Goal: Task Accomplishment & Management: Manage account settings

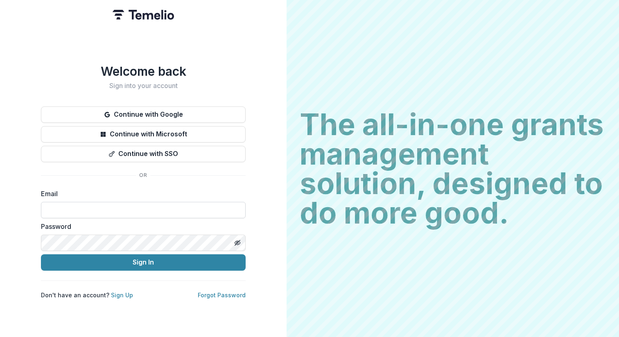
click at [85, 205] on input at bounding box center [143, 210] width 205 height 16
click at [131, 209] on input "**********" at bounding box center [143, 210] width 205 height 16
type input "*"
click at [72, 207] on input at bounding box center [143, 210] width 205 height 16
type input "**********"
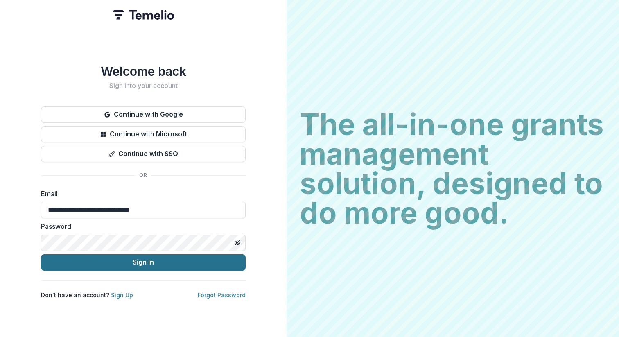
click at [132, 261] on button "Sign In" at bounding box center [143, 262] width 205 height 16
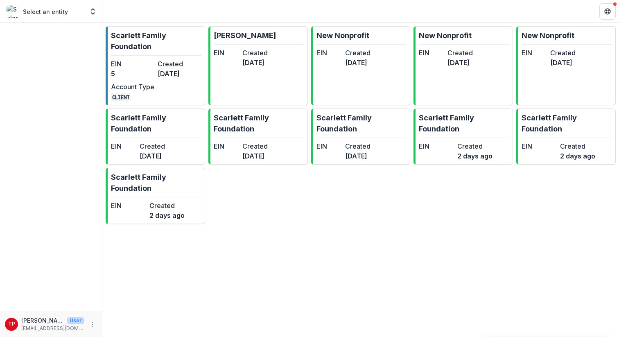
click at [60, 11] on p "Select an entity" at bounding box center [45, 11] width 45 height 9
click at [94, 13] on polyline "Open entity switcher" at bounding box center [92, 14] width 3 height 2
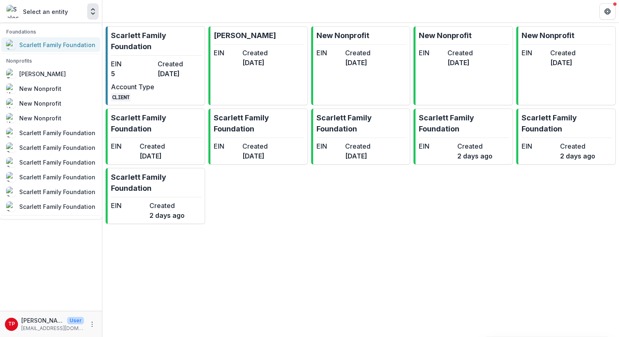
click at [41, 44] on div "Scarlett Family Foundation" at bounding box center [57, 45] width 76 height 9
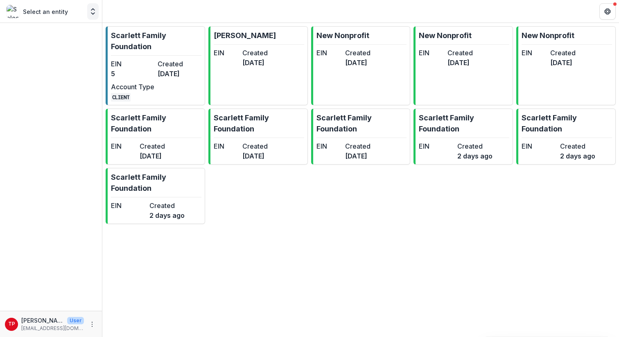
click at [94, 14] on icon "Open entity switcher" at bounding box center [93, 11] width 8 height 8
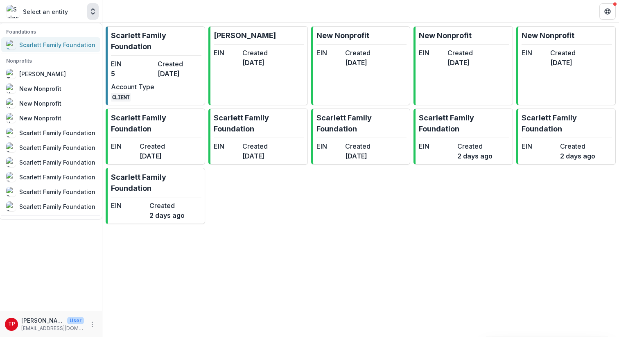
click at [54, 47] on div "Scarlett Family Foundation" at bounding box center [57, 45] width 76 height 9
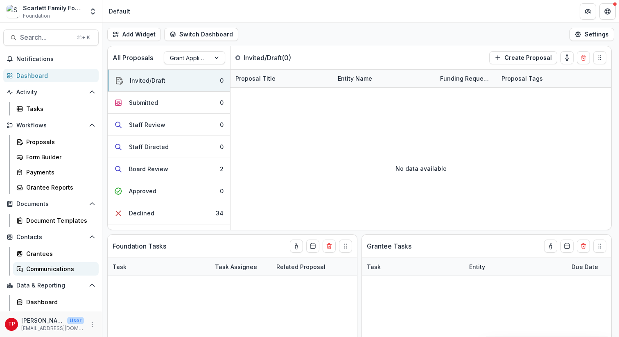
scroll to position [13, 0]
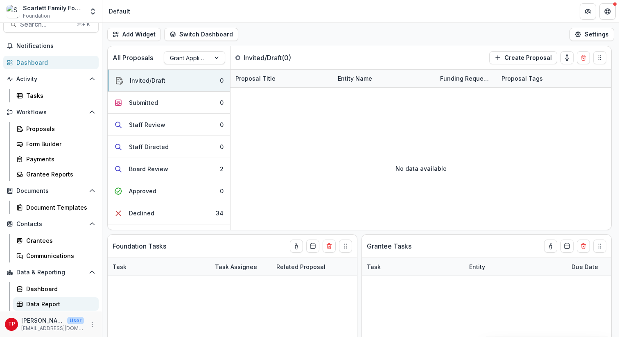
click at [38, 302] on div "Data Report" at bounding box center [59, 303] width 66 height 9
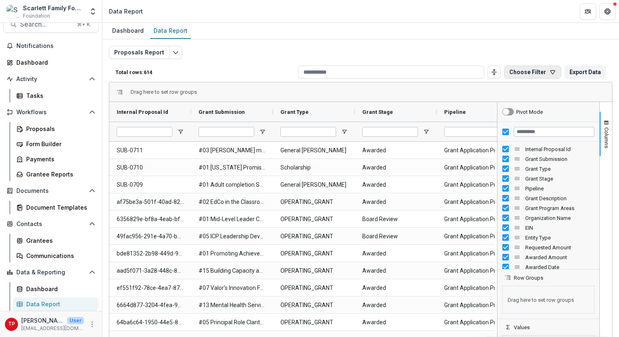
click at [537, 73] on button "Choose Filter" at bounding box center [532, 71] width 57 height 13
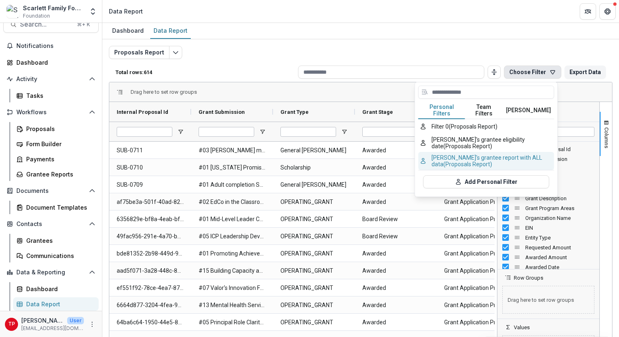
click at [474, 154] on button "Tom's grantee report with ALL data (Proposals Report)" at bounding box center [486, 161] width 136 height 18
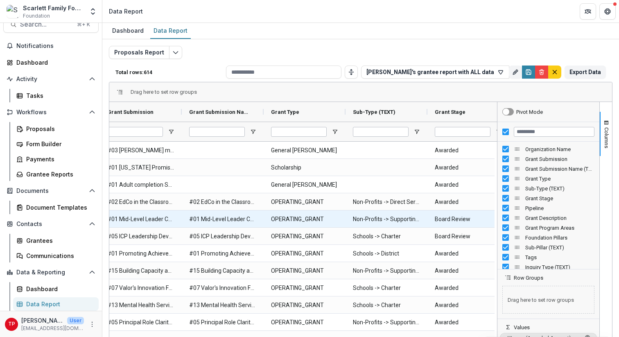
scroll to position [0, 83]
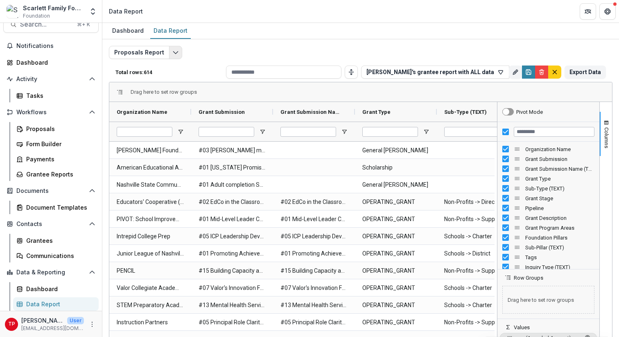
click at [176, 50] on icon "Edit selected report" at bounding box center [175, 52] width 7 height 7
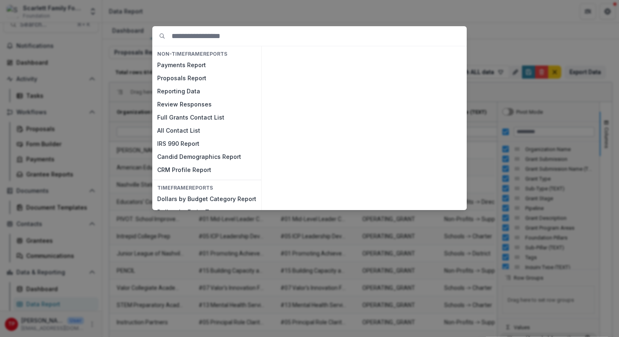
scroll to position [12, 0]
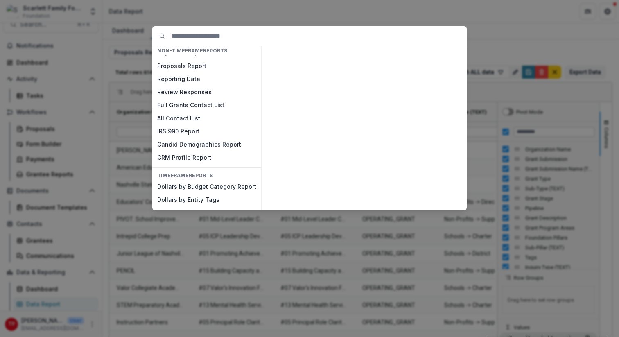
click at [534, 9] on div "NON-TIMEFRAME Reports Payments Report Proposals Report Reporting Data Review Re…" at bounding box center [309, 168] width 619 height 337
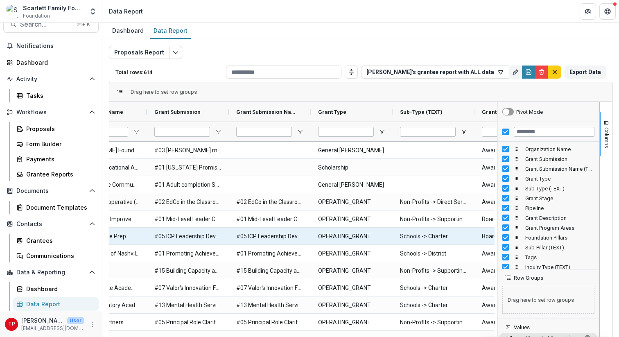
scroll to position [0, 65]
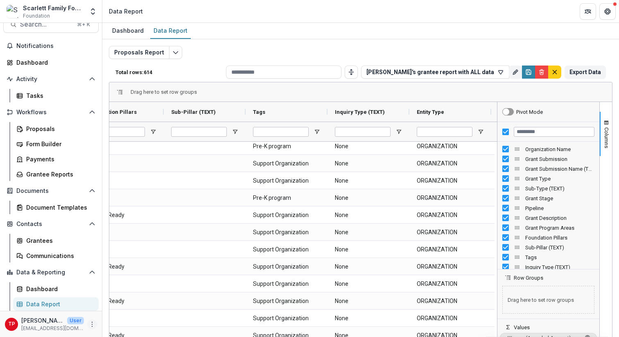
click at [90, 325] on icon "More" at bounding box center [92, 324] width 7 height 7
click at [134, 306] on link "User Settings" at bounding box center [144, 307] width 88 height 14
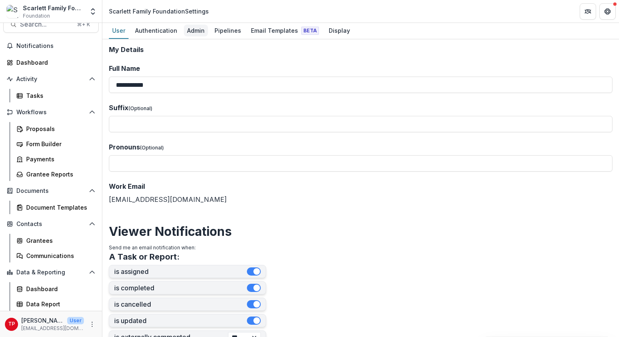
click at [195, 31] on div "Admin" at bounding box center [196, 31] width 24 height 12
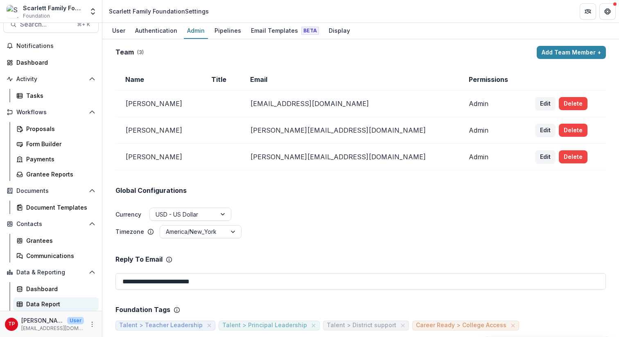
click at [41, 306] on div "Data Report" at bounding box center [59, 303] width 66 height 9
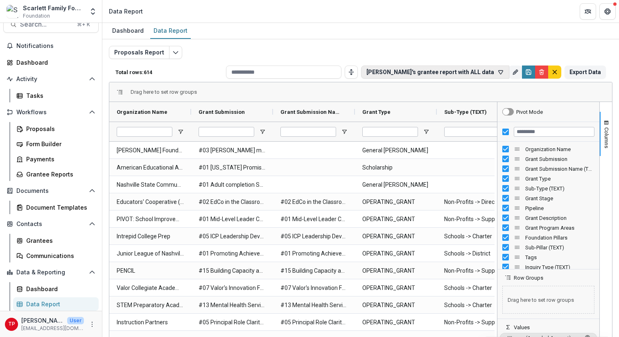
click at [497, 71] on icon "button" at bounding box center [500, 72] width 7 height 7
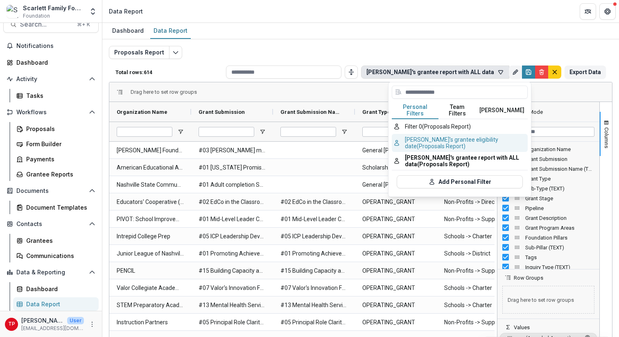
click at [441, 135] on button "Tom's grantee eligibility date (Proposals Report)" at bounding box center [460, 143] width 136 height 18
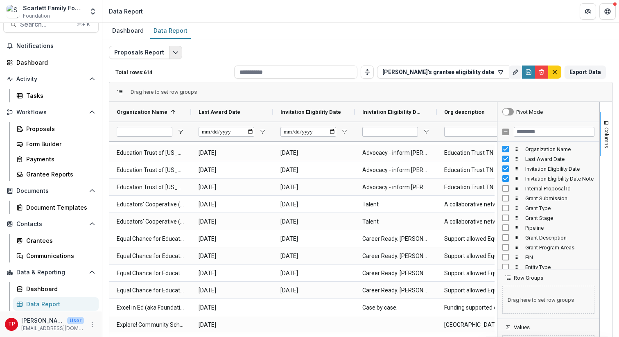
click at [173, 50] on icon "Edit selected report" at bounding box center [175, 52] width 7 height 7
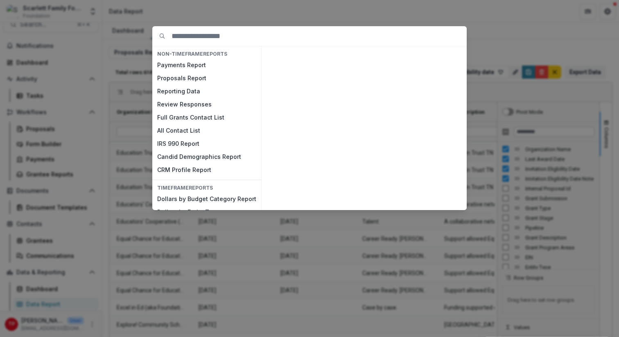
click at [531, 12] on div "NON-TIMEFRAME Reports Payments Report Proposals Report Reporting Data Review Re…" at bounding box center [309, 168] width 619 height 337
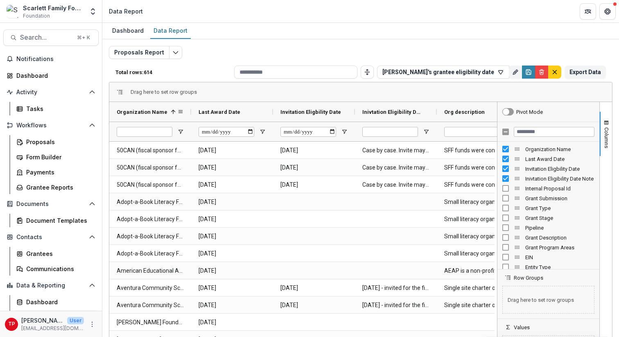
click at [160, 110] on span "Organization Name" at bounding box center [142, 112] width 51 height 6
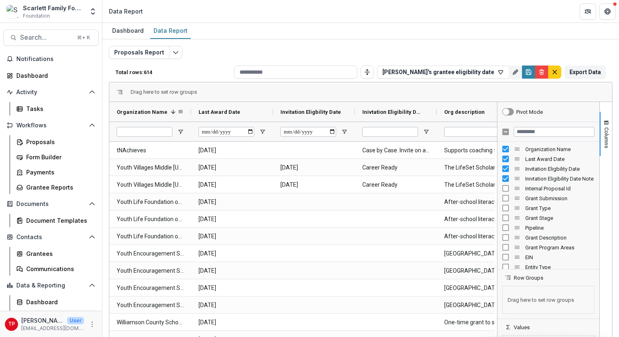
click at [160, 110] on span "Organization Name" at bounding box center [142, 112] width 51 height 6
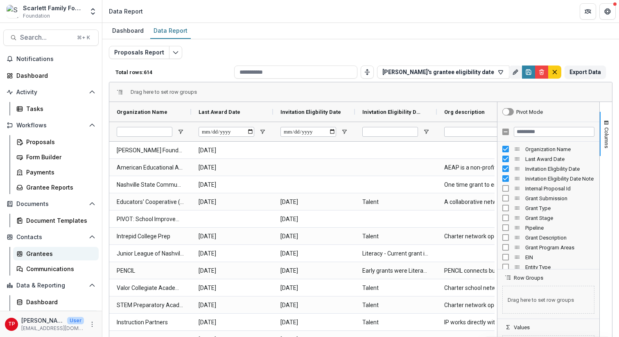
click at [41, 254] on div "Grantees" at bounding box center [59, 253] width 66 height 9
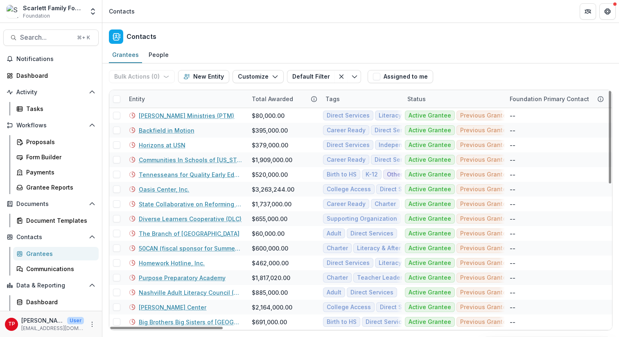
click at [164, 100] on div "Entity" at bounding box center [185, 99] width 123 height 18
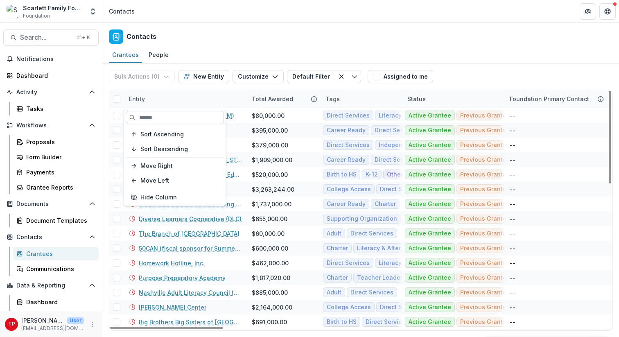
click at [161, 117] on input at bounding box center [175, 117] width 98 height 13
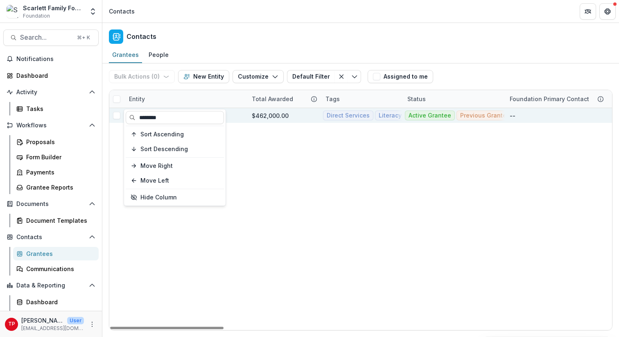
type input "********"
click at [261, 115] on div "$462,000.00" at bounding box center [270, 115] width 37 height 9
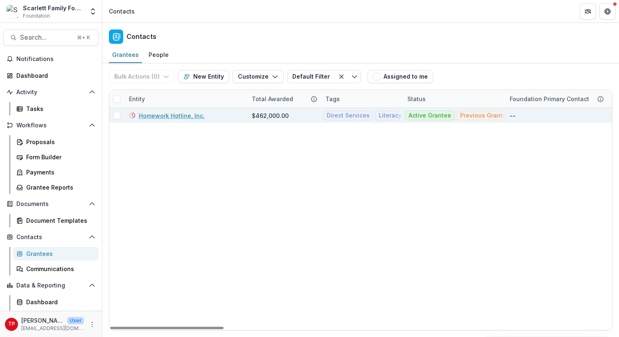
click at [188, 116] on link "Homework Hotline, Inc." at bounding box center [172, 115] width 66 height 9
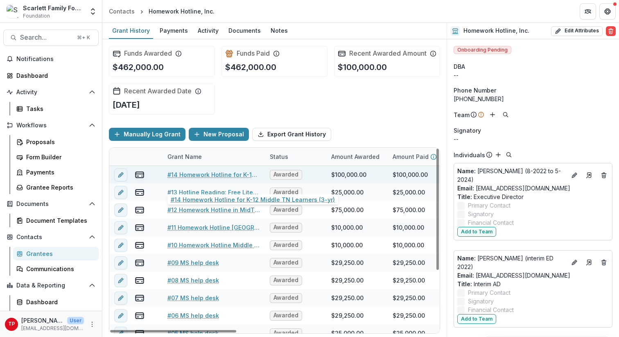
click at [190, 179] on link "#14 Homework Hotline for K-12 Middle TN Learners (3-yr)" at bounding box center [213, 174] width 92 height 9
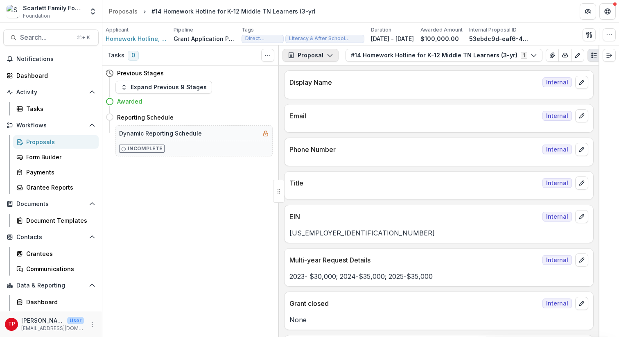
click at [330, 55] on icon "button" at bounding box center [330, 55] width 7 height 7
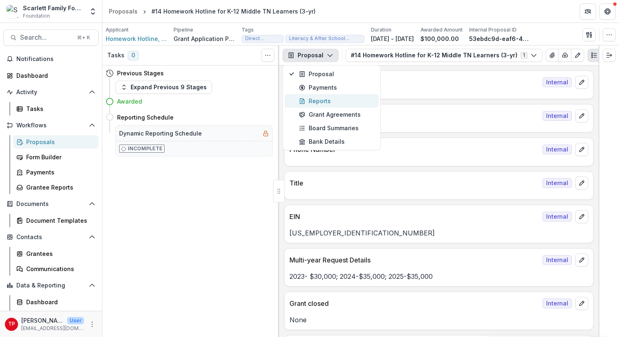
click at [318, 100] on div "Reports" at bounding box center [336, 101] width 75 height 9
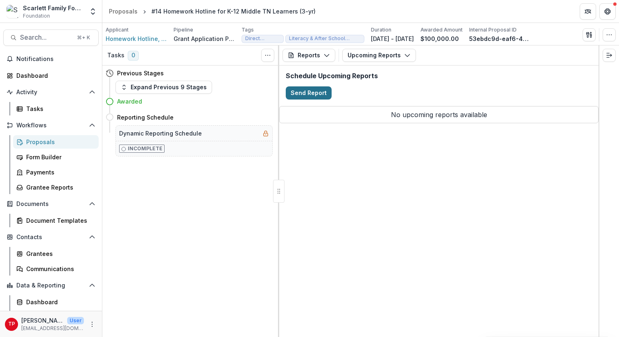
click at [307, 94] on button "Send Report" at bounding box center [309, 92] width 46 height 13
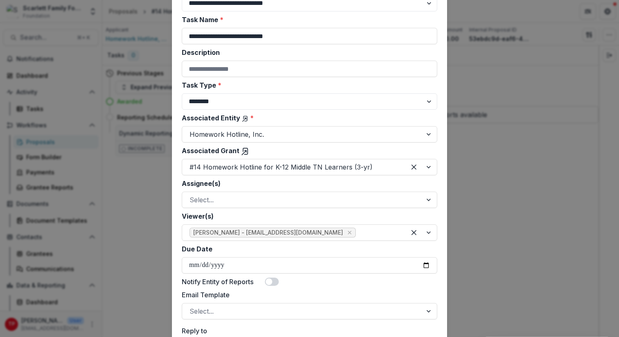
scroll to position [87, 0]
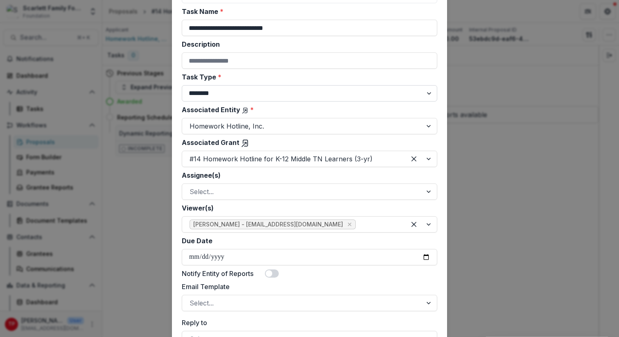
click at [428, 92] on select "******** ********" at bounding box center [309, 93] width 255 height 16
select select "********"
click at [182, 85] on select "******** ********" at bounding box center [309, 93] width 255 height 16
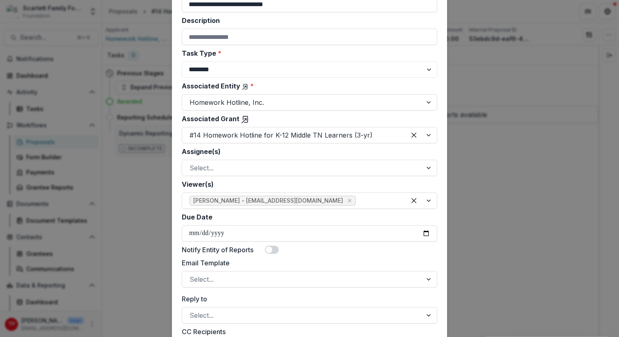
scroll to position [111, 0]
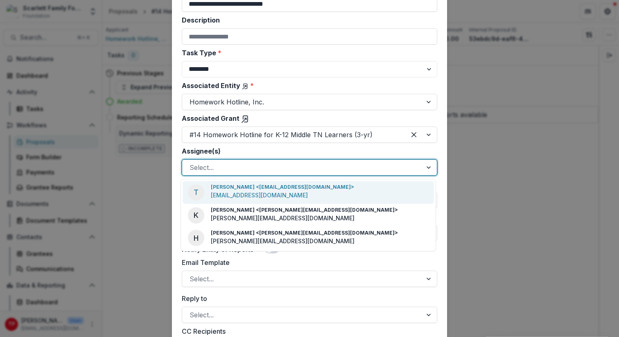
click at [424, 166] on div at bounding box center [429, 168] width 15 height 16
click at [426, 170] on div at bounding box center [429, 168] width 15 height 16
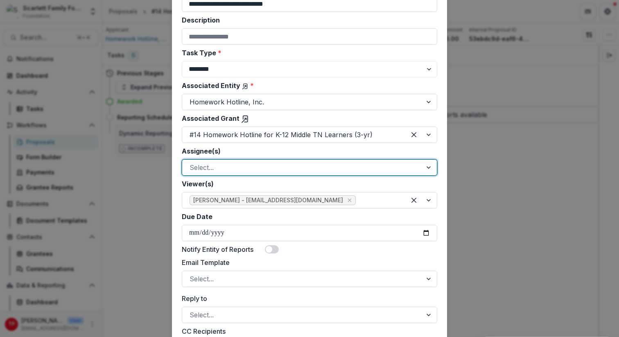
click at [428, 167] on div at bounding box center [429, 168] width 15 height 16
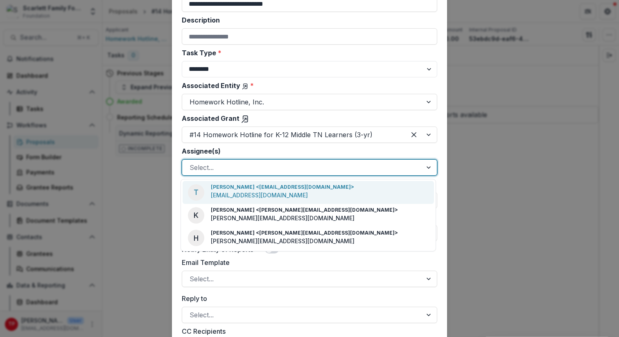
click at [259, 189] on p "Tom Parrish <tomparrish@scarlettfoundation.org>" at bounding box center [282, 186] width 143 height 7
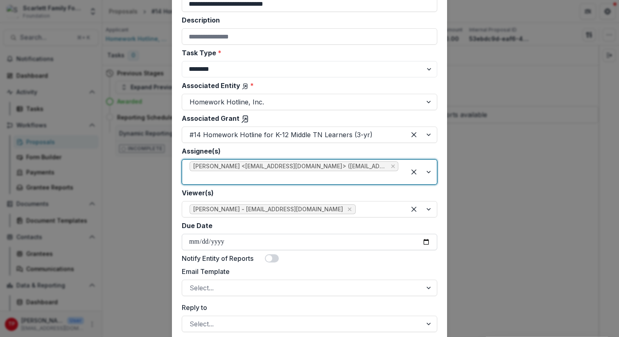
click at [427, 241] on input "Due Date" at bounding box center [309, 242] width 255 height 16
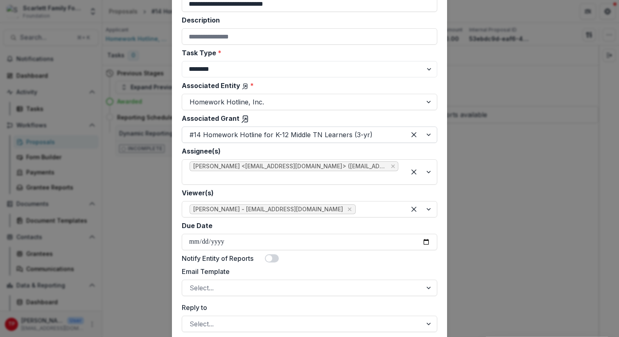
type input "**********"
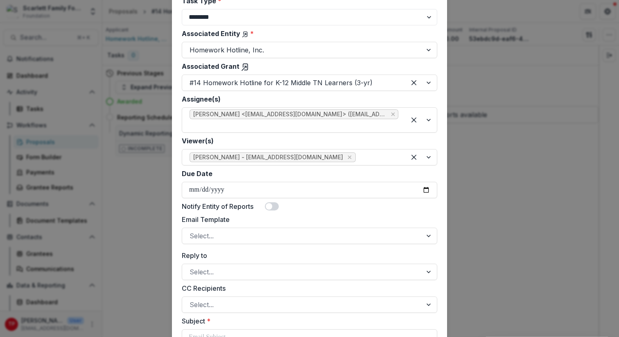
scroll to position [167, 0]
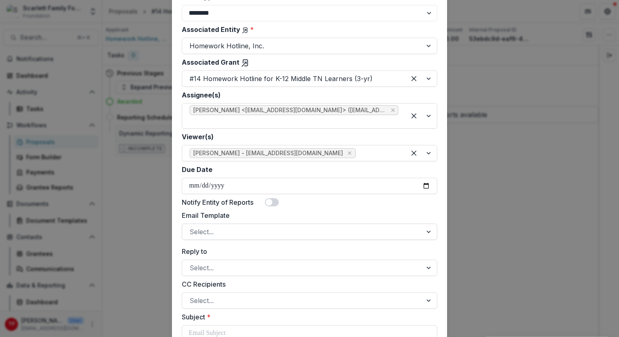
click at [426, 232] on div at bounding box center [429, 232] width 15 height 16
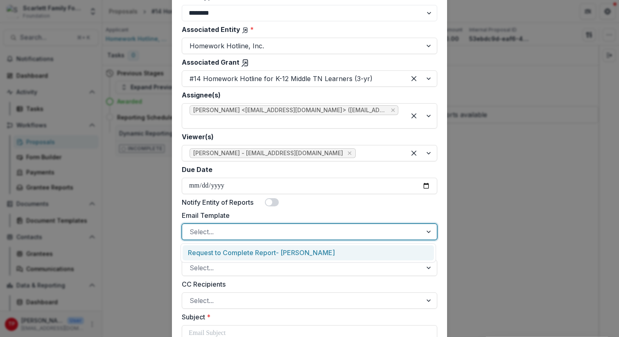
click at [374, 216] on label "Email Template" at bounding box center [307, 215] width 250 height 10
click at [191, 227] on input "Email Template" at bounding box center [190, 232] width 2 height 10
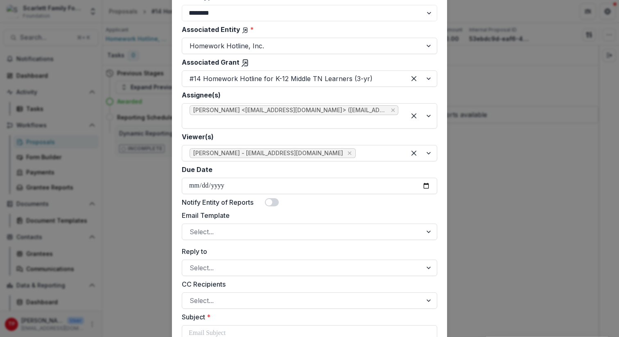
click at [367, 258] on div "Reply to Select..." at bounding box center [309, 260] width 255 height 29
click at [427, 153] on div at bounding box center [420, 153] width 31 height 16
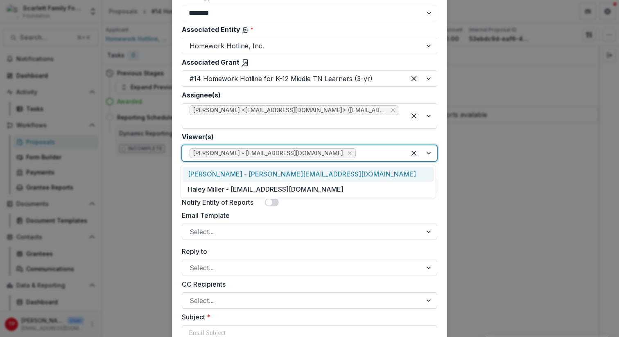
click at [272, 174] on div "Katie Hazelwood - katie@scarlettfoundation.org" at bounding box center [307, 174] width 251 height 15
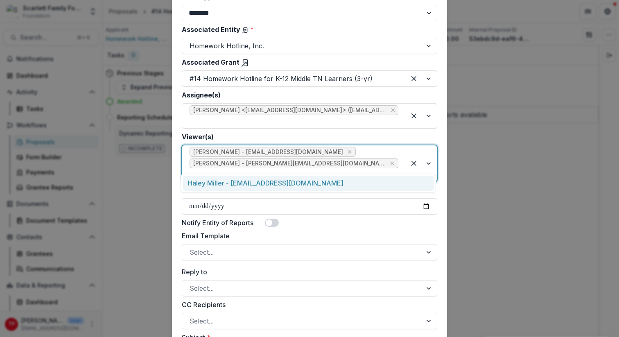
click at [429, 156] on div at bounding box center [420, 163] width 31 height 36
click at [299, 180] on div "Haley Miller - haley@scarlettfoundation.org" at bounding box center [307, 183] width 251 height 15
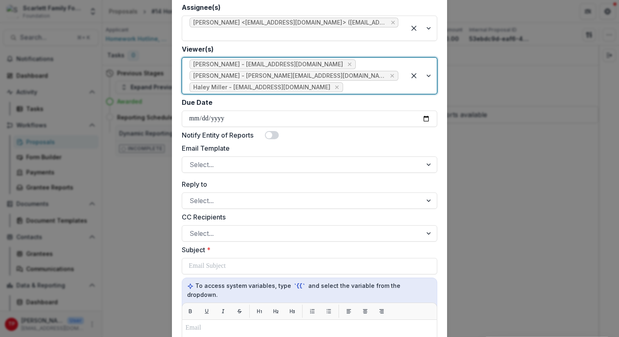
scroll to position [254, 0]
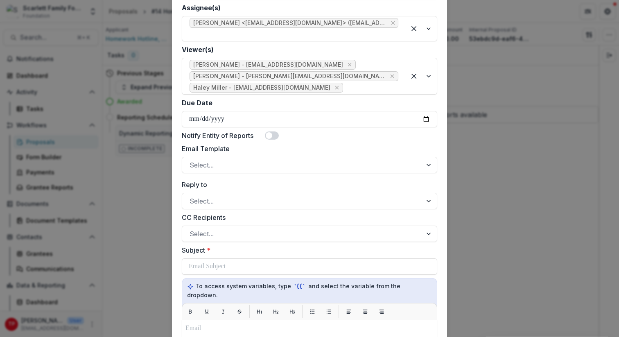
click at [270, 135] on span at bounding box center [269, 135] width 7 height 7
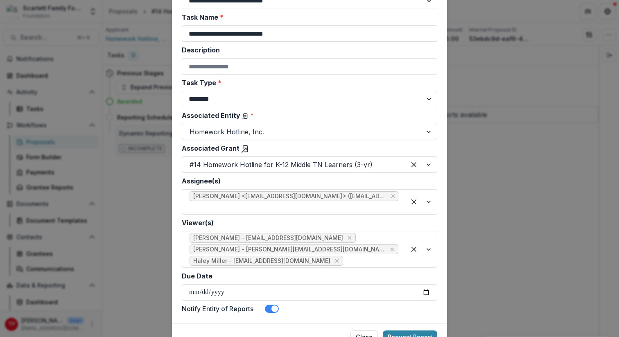
scroll to position [120, 0]
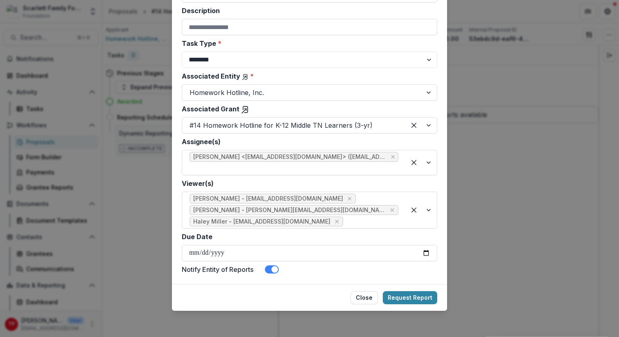
click at [274, 270] on span at bounding box center [274, 269] width 7 height 7
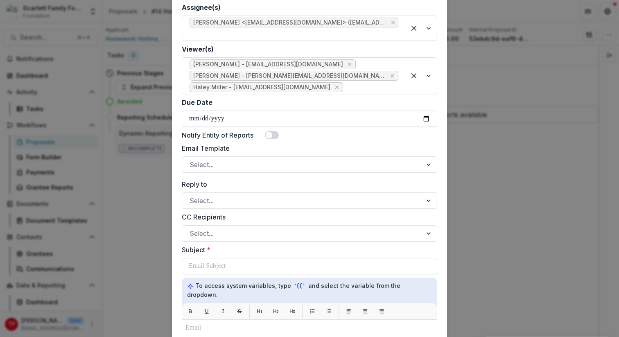
scroll to position [253, 0]
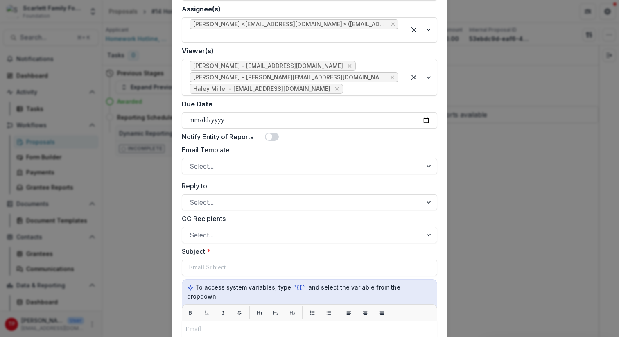
click at [271, 135] on span at bounding box center [269, 136] width 7 height 7
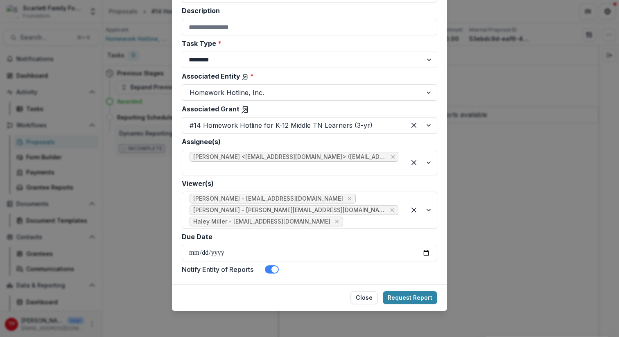
scroll to position [120, 0]
click at [275, 269] on span at bounding box center [274, 269] width 7 height 7
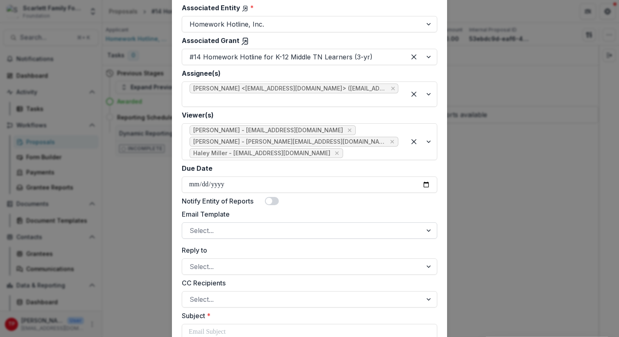
scroll to position [188, 0]
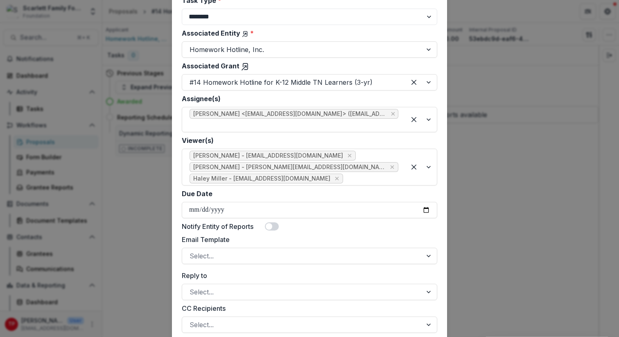
click at [269, 226] on span at bounding box center [269, 226] width 7 height 7
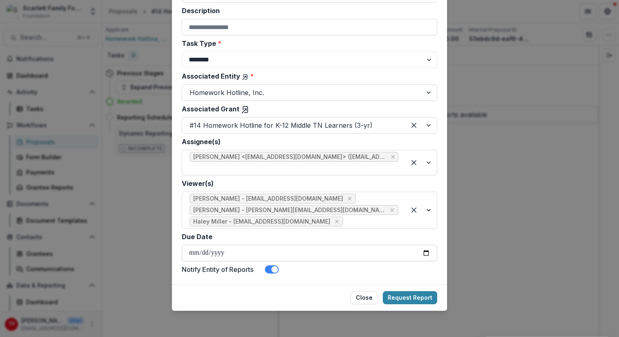
scroll to position [119, 0]
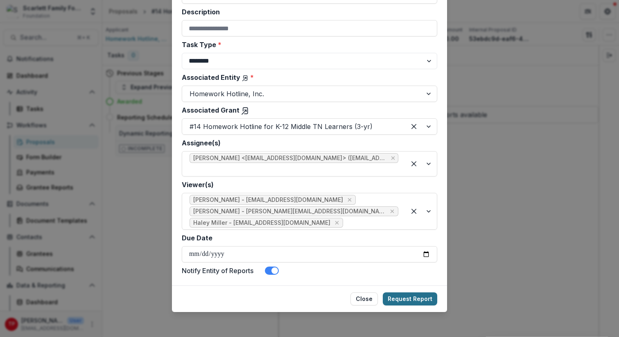
click at [401, 299] on button "Request Report" at bounding box center [410, 298] width 54 height 13
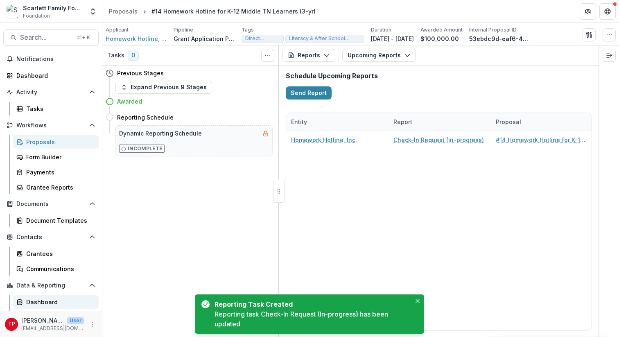
click at [41, 302] on div "Dashboard" at bounding box center [59, 301] width 66 height 9
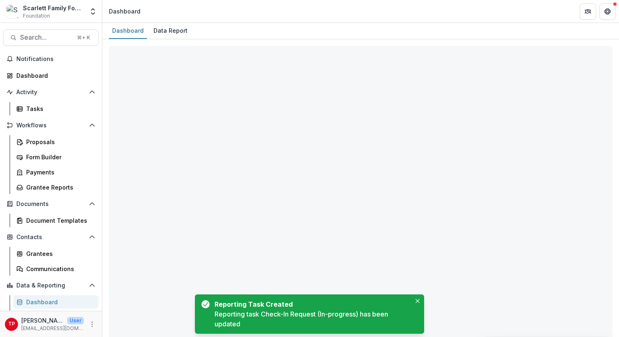
select select "**********"
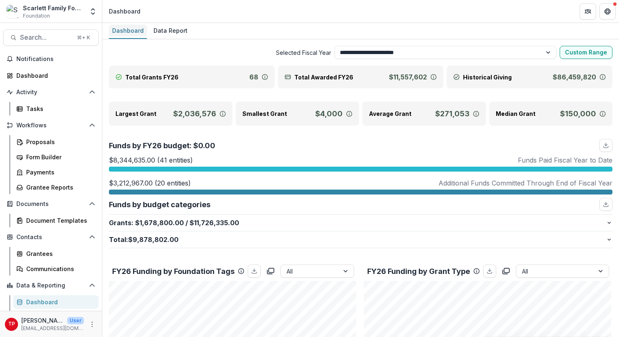
click at [132, 31] on div "Dashboard" at bounding box center [128, 31] width 38 height 12
click at [37, 74] on div "Dashboard" at bounding box center [54, 75] width 76 height 9
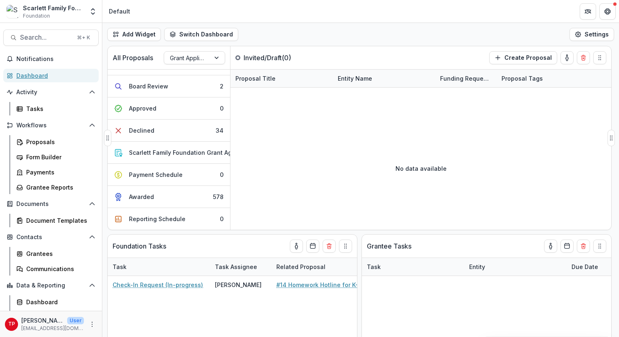
scroll to position [89, 0]
click at [149, 214] on div "Reporting Schedule" at bounding box center [157, 218] width 56 height 9
click at [145, 214] on div "Reporting Schedule" at bounding box center [158, 218] width 56 height 9
click at [314, 245] on icon "Calendar" at bounding box center [312, 246] width 7 height 7
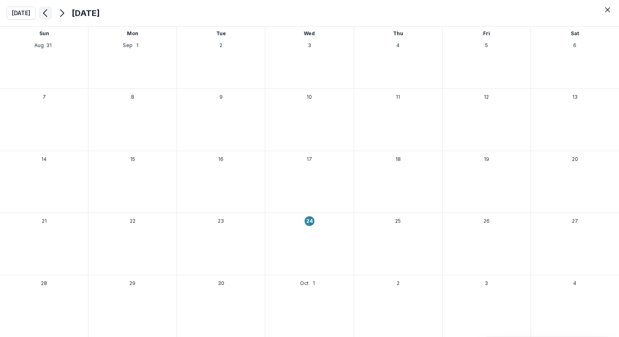
click at [44, 13] on icon "Previous month" at bounding box center [46, 13] width 10 height 10
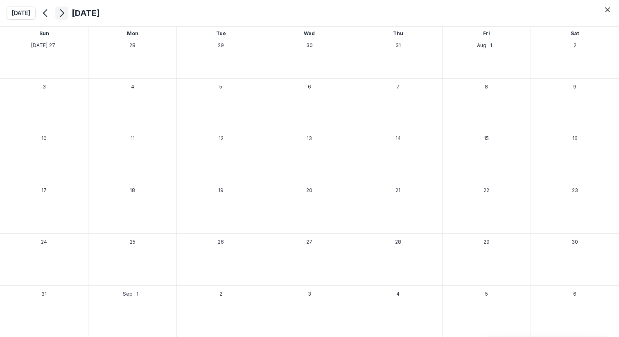
click at [62, 12] on polyline "Next month" at bounding box center [62, 13] width 3 height 7
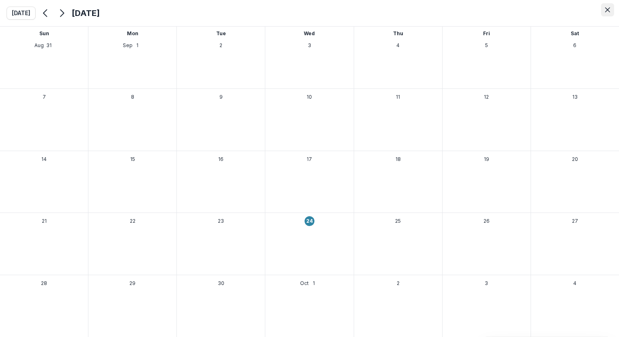
click at [607, 8] on icon "Close" at bounding box center [607, 9] width 5 height 5
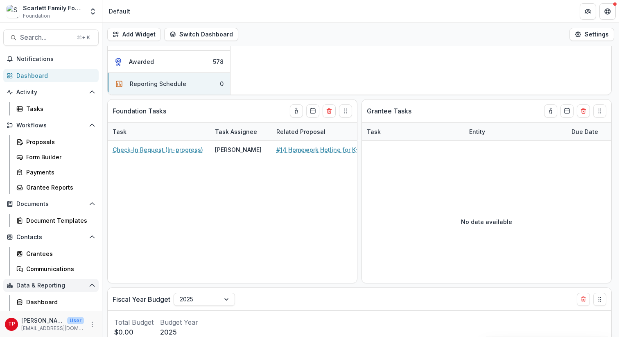
scroll to position [4, 0]
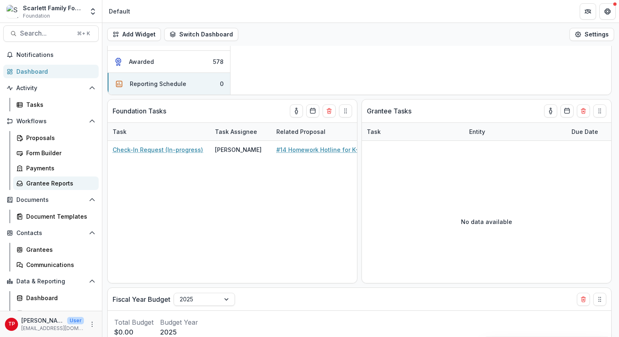
click at [41, 182] on div "Grantee Reports" at bounding box center [59, 183] width 66 height 9
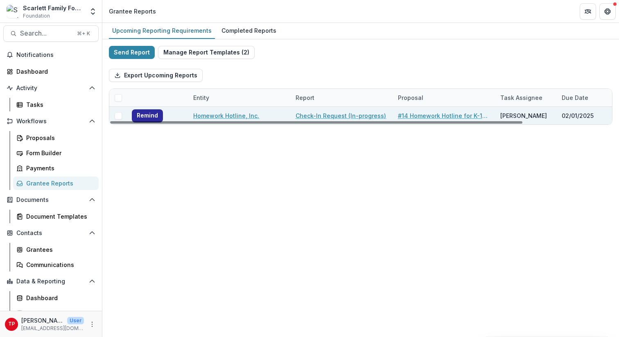
click at [147, 116] on button "Remind" at bounding box center [147, 115] width 31 height 13
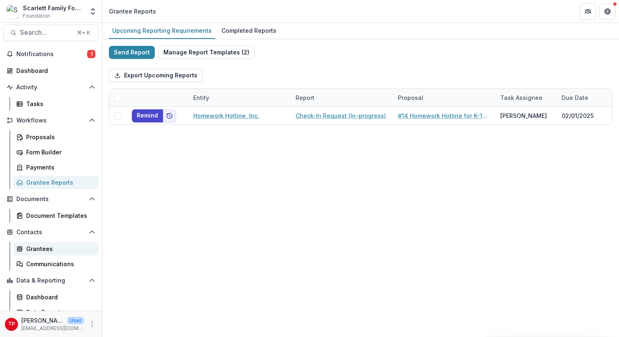
scroll to position [13, 0]
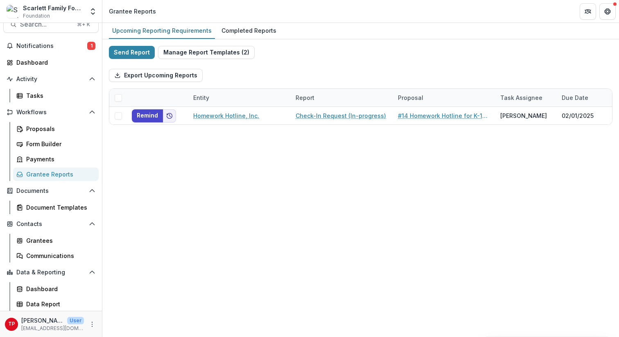
click at [57, 173] on div "Grantee Reports" at bounding box center [59, 174] width 66 height 9
click at [43, 60] on div "Dashboard" at bounding box center [54, 62] width 76 height 9
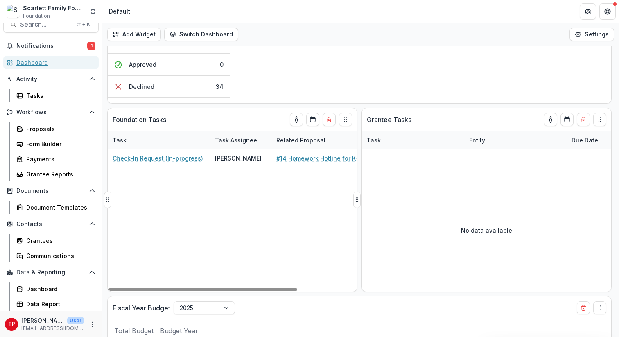
scroll to position [0, 2]
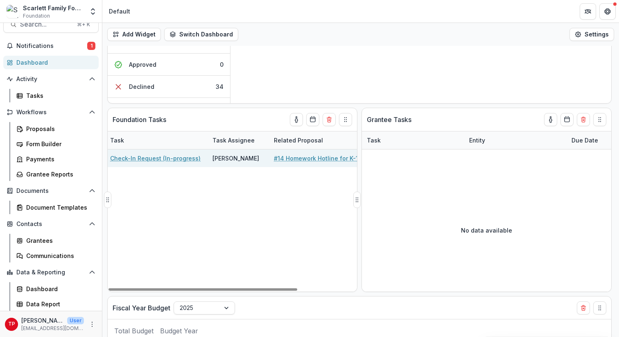
click at [160, 158] on link "Check-In Request (In-progress)" at bounding box center [155, 158] width 90 height 9
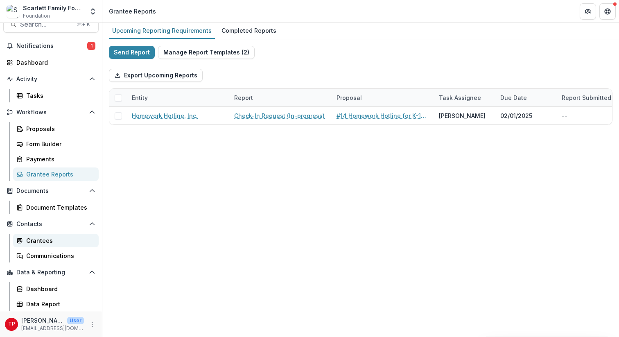
click at [36, 242] on div "Grantees" at bounding box center [59, 240] width 66 height 9
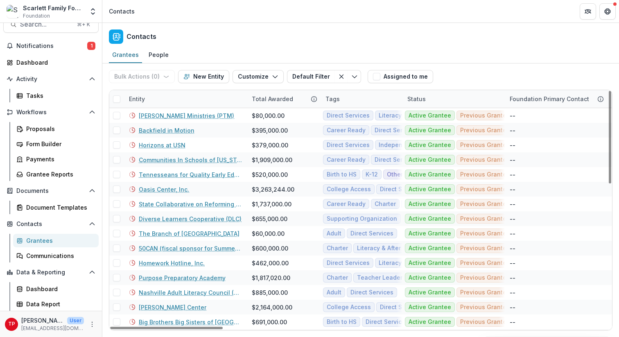
click at [163, 98] on div "Entity" at bounding box center [185, 99] width 123 height 18
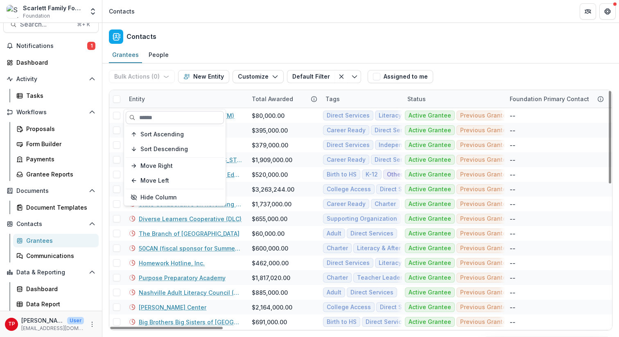
click at [164, 118] on input at bounding box center [175, 117] width 98 height 13
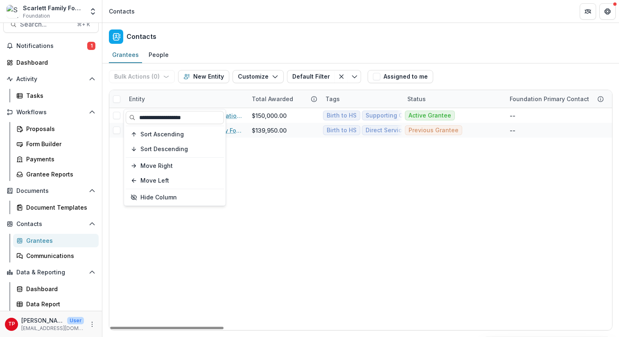
type input "**********"
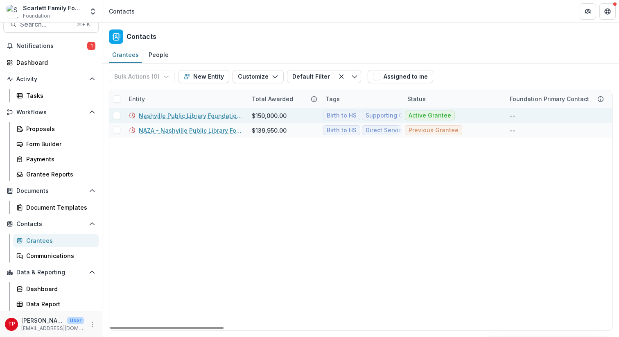
click at [180, 113] on link "Nashville Public Library Foundation (NPL)" at bounding box center [190, 115] width 103 height 9
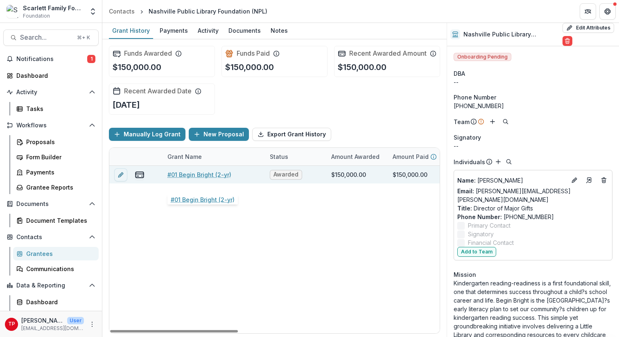
click at [194, 179] on link "#01 Begin Bright (2-yr)" at bounding box center [199, 174] width 64 height 9
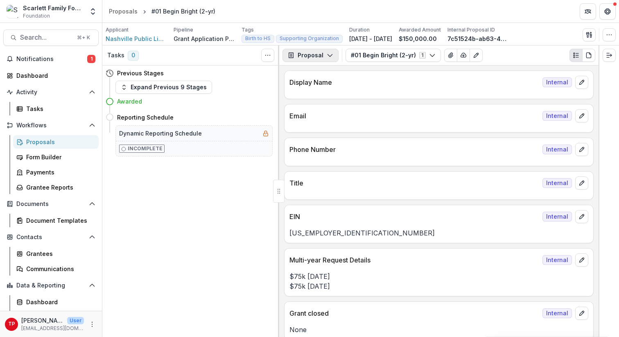
click at [328, 53] on icon "button" at bounding box center [330, 55] width 7 height 7
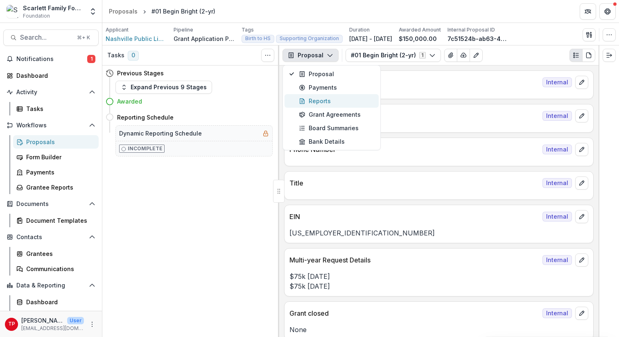
click at [328, 103] on div "Reports" at bounding box center [336, 101] width 75 height 9
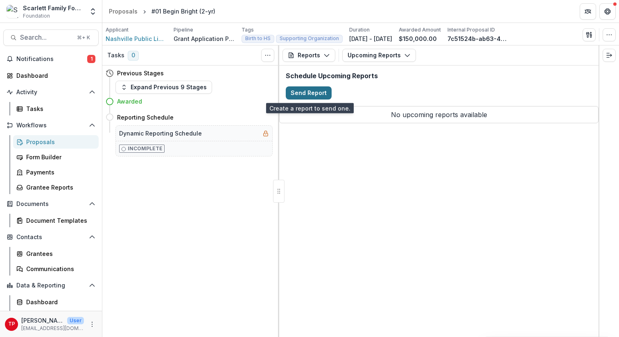
click at [319, 91] on button "Send Report" at bounding box center [309, 92] width 46 height 13
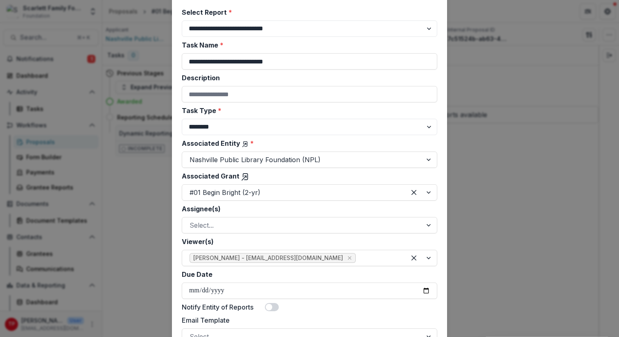
scroll to position [52, 0]
click at [428, 127] on select "******** ********" at bounding box center [309, 127] width 255 height 16
select select "********"
click at [182, 119] on select "******** ********" at bounding box center [309, 127] width 255 height 16
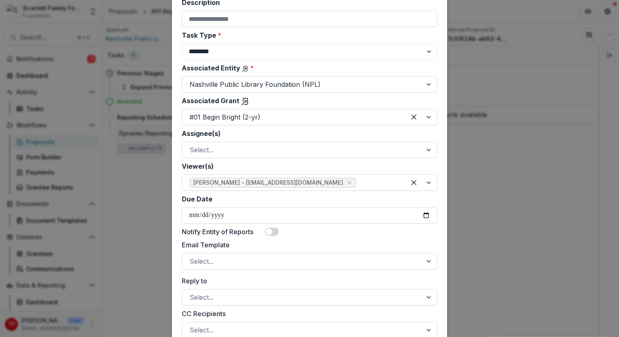
scroll to position [133, 0]
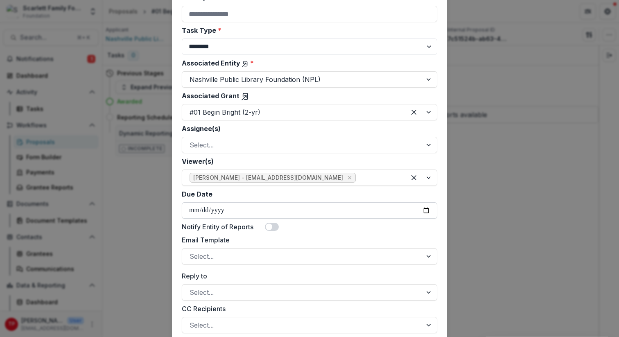
click at [422, 211] on input "Due Date" at bounding box center [309, 210] width 255 height 16
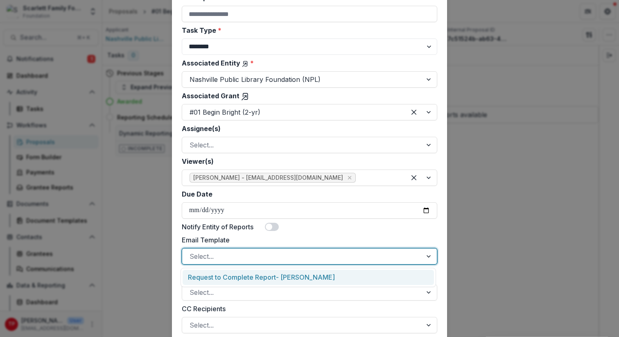
click at [295, 263] on div "Select..." at bounding box center [309, 256] width 255 height 16
click at [425, 210] on input "Due Date" at bounding box center [309, 210] width 255 height 16
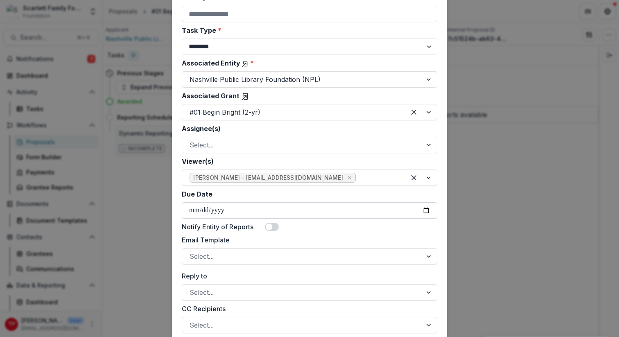
scroll to position [78, 0]
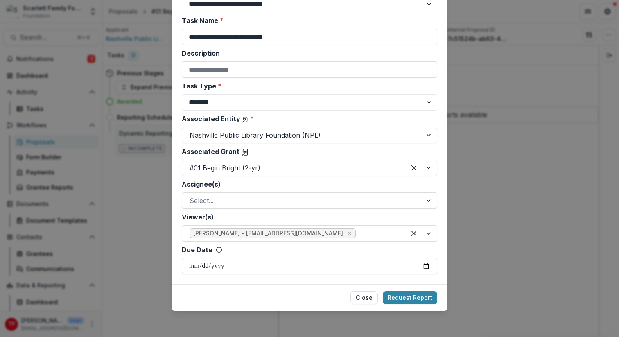
type input "**********"
click at [427, 201] on div at bounding box center [429, 201] width 15 height 16
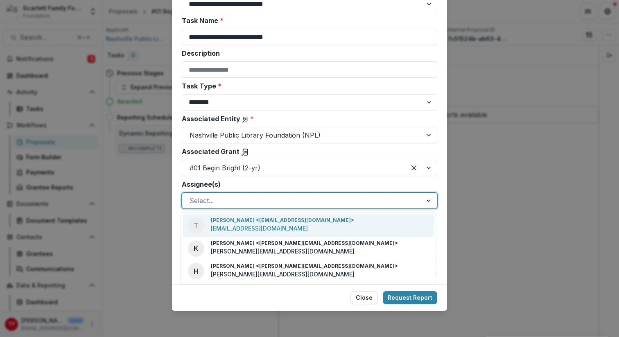
click at [304, 226] on p "tomparrish@scarlettfoundation.org" at bounding box center [259, 228] width 97 height 9
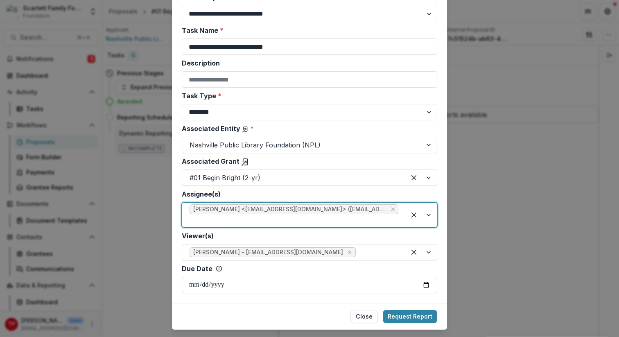
scroll to position [67, 0]
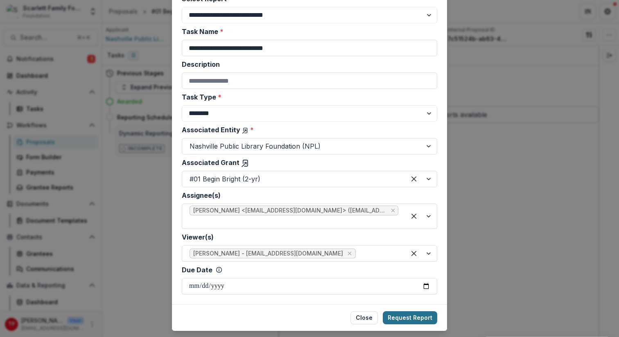
click at [414, 314] on button "Request Report" at bounding box center [410, 317] width 54 height 13
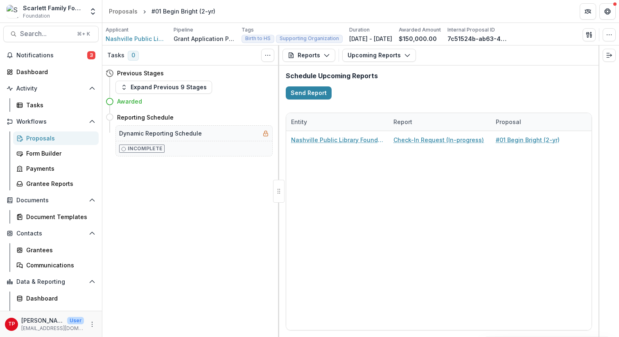
scroll to position [5, 0]
click at [31, 72] on div "Dashboard" at bounding box center [54, 71] width 76 height 9
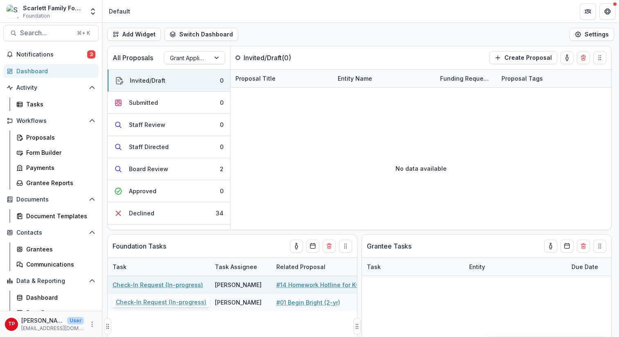
click at [183, 281] on link "Check-In Request (In-progress)" at bounding box center [158, 284] width 90 height 9
click at [177, 285] on link "Check-In Request (In-progress)" at bounding box center [158, 284] width 90 height 9
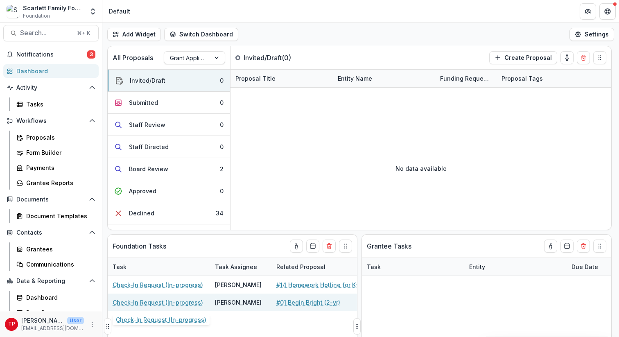
click at [162, 304] on link "Check-In Request (In-progress)" at bounding box center [158, 302] width 90 height 9
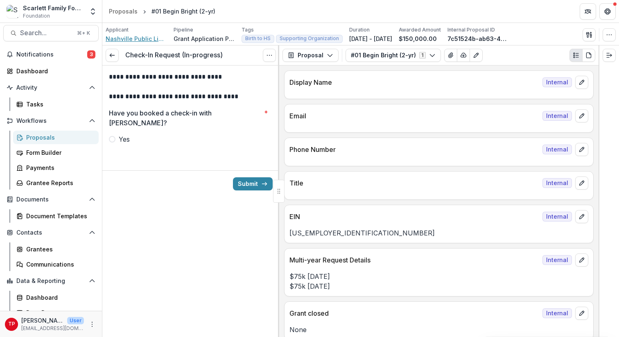
click at [121, 37] on span "Nashville Public Library Foundation (NPL)" at bounding box center [136, 38] width 61 height 9
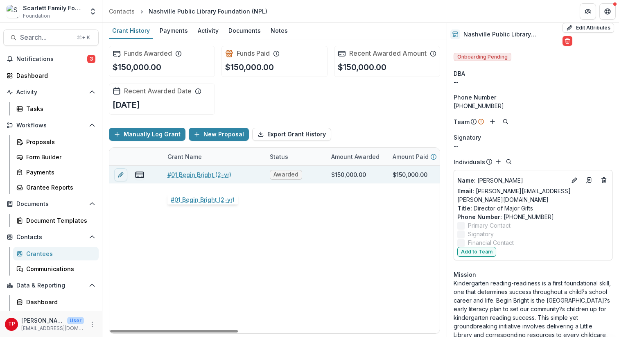
click at [205, 179] on link "#01 Begin Bright (2-yr)" at bounding box center [199, 174] width 64 height 9
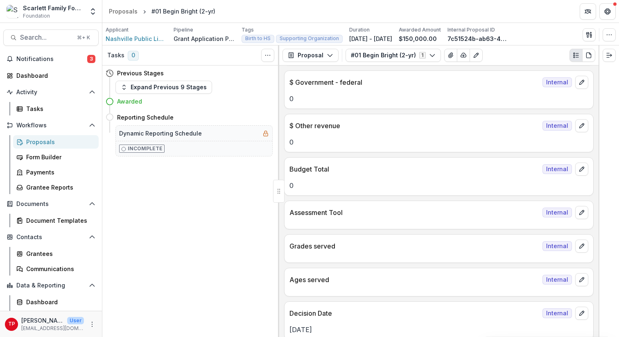
scroll to position [1621, 0]
click at [44, 172] on div "Payments" at bounding box center [59, 172] width 66 height 9
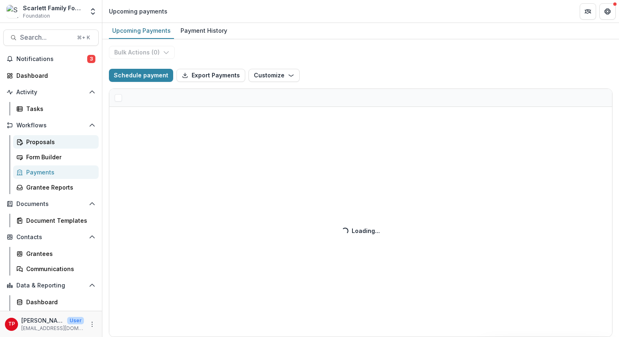
click at [41, 140] on div "Proposals" at bounding box center [59, 141] width 66 height 9
select select "******"
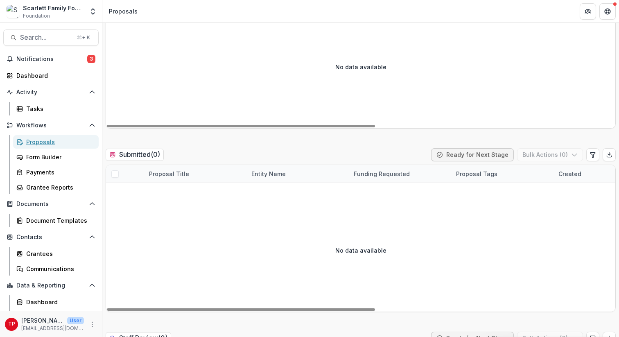
scroll to position [144, 0]
click at [47, 157] on div "Form Builder" at bounding box center [59, 157] width 66 height 9
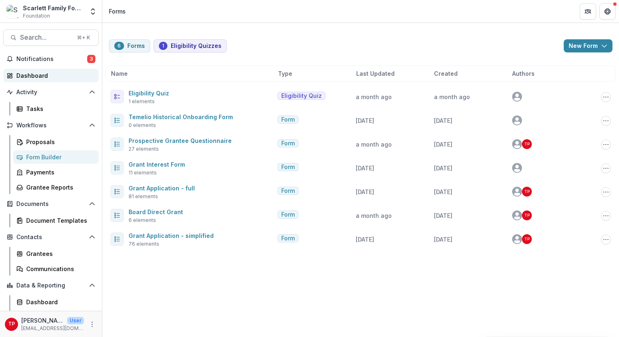
click at [28, 75] on div "Dashboard" at bounding box center [54, 75] width 76 height 9
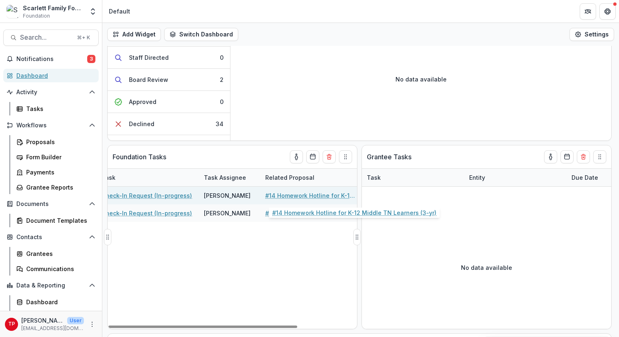
scroll to position [0, 1]
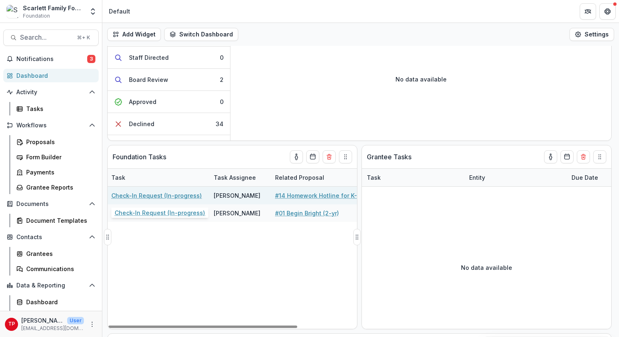
click at [168, 196] on link "Check-In Request (In-progress)" at bounding box center [156, 195] width 90 height 9
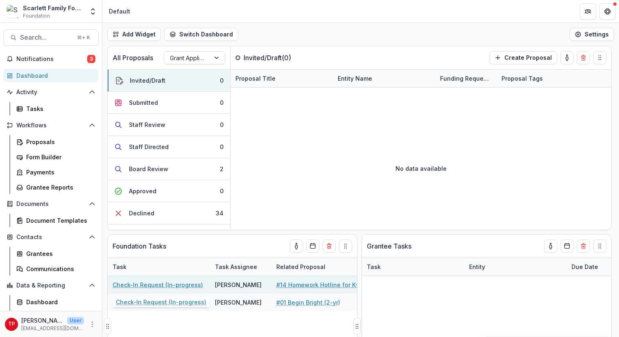
click at [152, 286] on link "Check-In Request (In-progress)" at bounding box center [158, 284] width 90 height 9
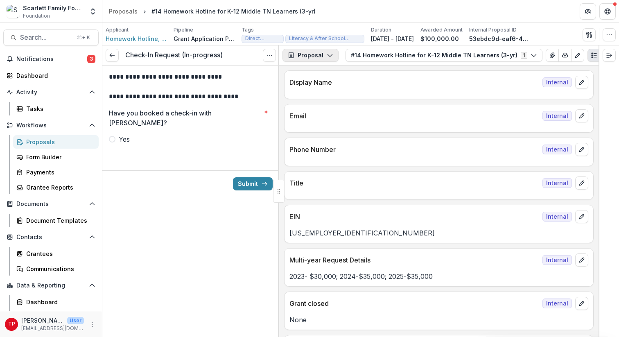
click at [328, 56] on polyline "button" at bounding box center [329, 55] width 5 height 2
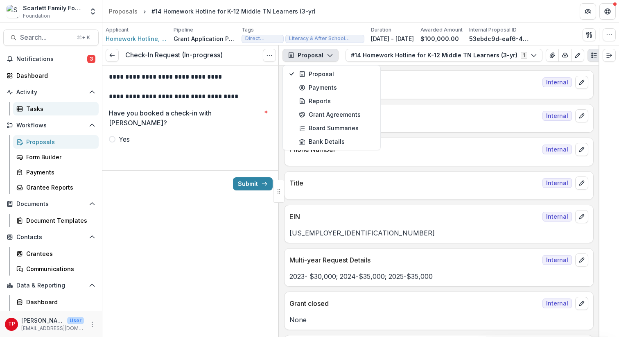
click at [36, 110] on div "Tasks" at bounding box center [59, 108] width 66 height 9
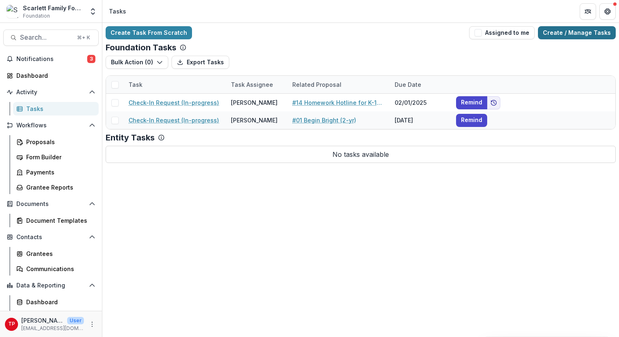
click at [591, 31] on link "Create / Manage Tasks" at bounding box center [577, 32] width 78 height 13
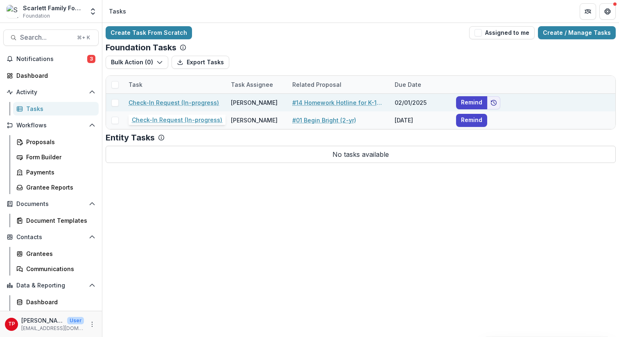
click at [167, 102] on link "Check-In Request (In-progress)" at bounding box center [173, 102] width 90 height 9
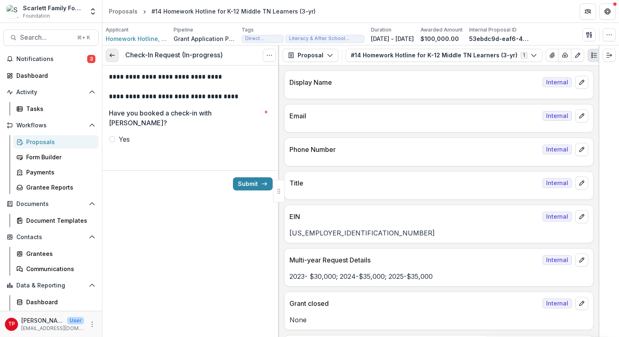
click at [110, 56] on polyline at bounding box center [111, 55] width 2 height 3
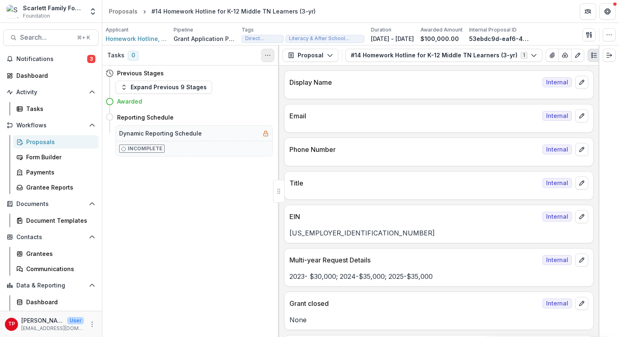
click at [268, 56] on icon "Toggle View Cancelled Tasks" at bounding box center [267, 55] width 7 height 7
click at [30, 108] on div "Tasks" at bounding box center [59, 108] width 66 height 9
click at [41, 185] on div "Grantee Reports" at bounding box center [59, 187] width 66 height 9
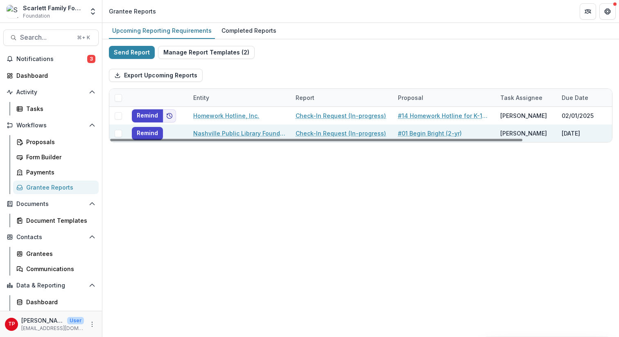
click at [256, 133] on link "Nashville Public Library Foundation (NPL)" at bounding box center [239, 133] width 92 height 9
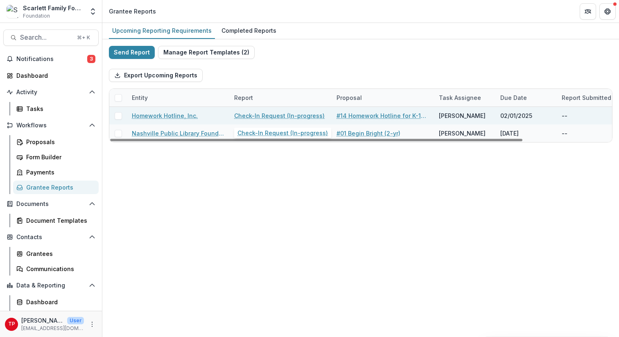
click at [267, 115] on link "Check-In Request (In-progress)" at bounding box center [279, 115] width 90 height 9
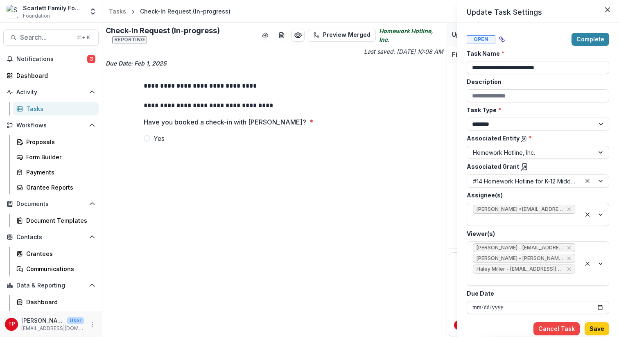
click at [267, 115] on div "**********" at bounding box center [309, 168] width 619 height 337
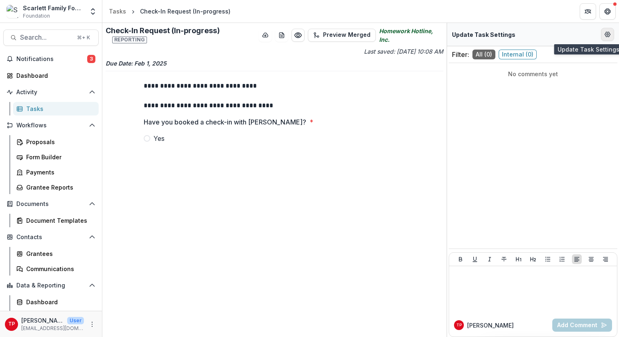
click at [608, 34] on circle "Edit Form Settings" at bounding box center [607, 35] width 2 height 2
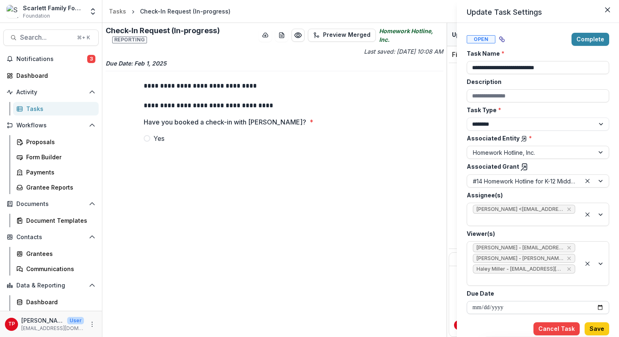
click at [600, 304] on input "**********" at bounding box center [537, 307] width 142 height 13
type input "**********"
click at [601, 329] on button "Save" at bounding box center [596, 328] width 25 height 13
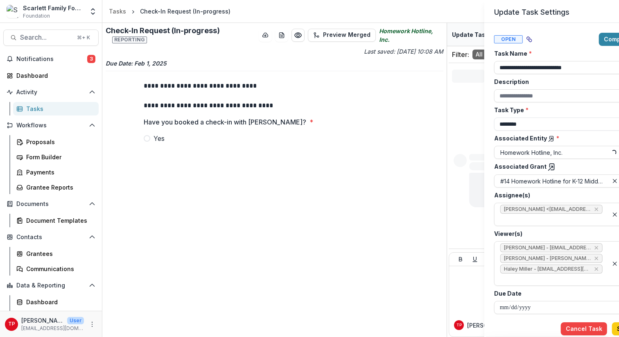
type input "**********"
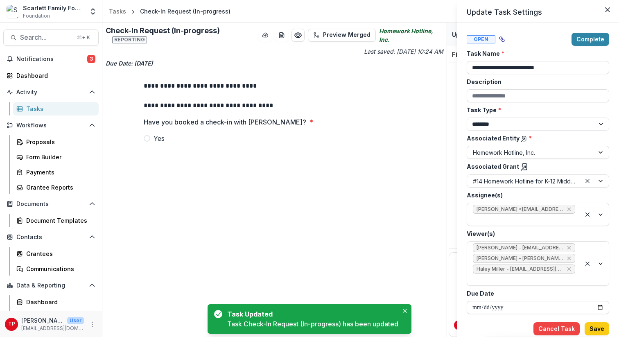
click at [601, 329] on button "Save" at bounding box center [596, 328] width 25 height 13
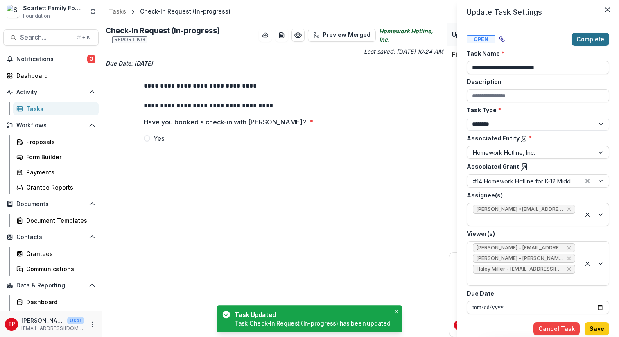
click at [590, 39] on button "Complete" at bounding box center [590, 39] width 38 height 13
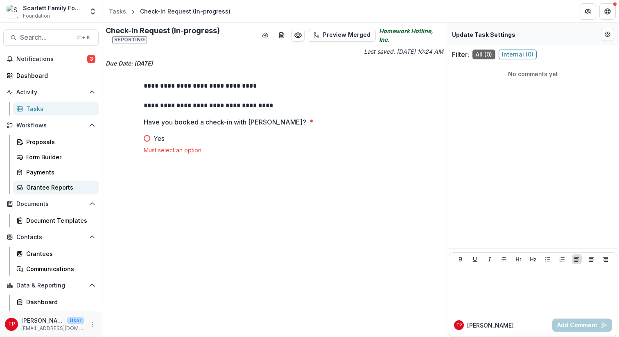
click at [36, 187] on div "Grantee Reports" at bounding box center [59, 187] width 66 height 9
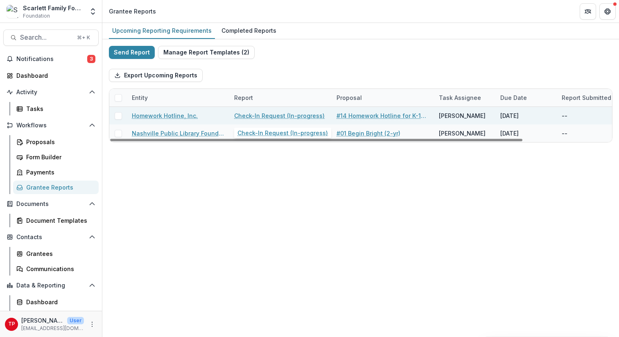
click at [251, 116] on link "Check-In Request (In-progress)" at bounding box center [279, 115] width 90 height 9
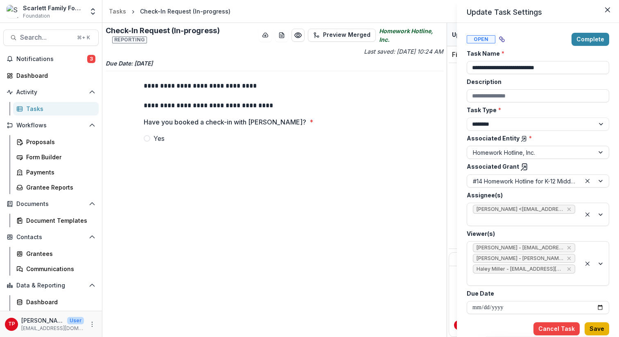
click at [595, 328] on button "Save" at bounding box center [596, 328] width 25 height 13
